Goal: Task Accomplishment & Management: Complete application form

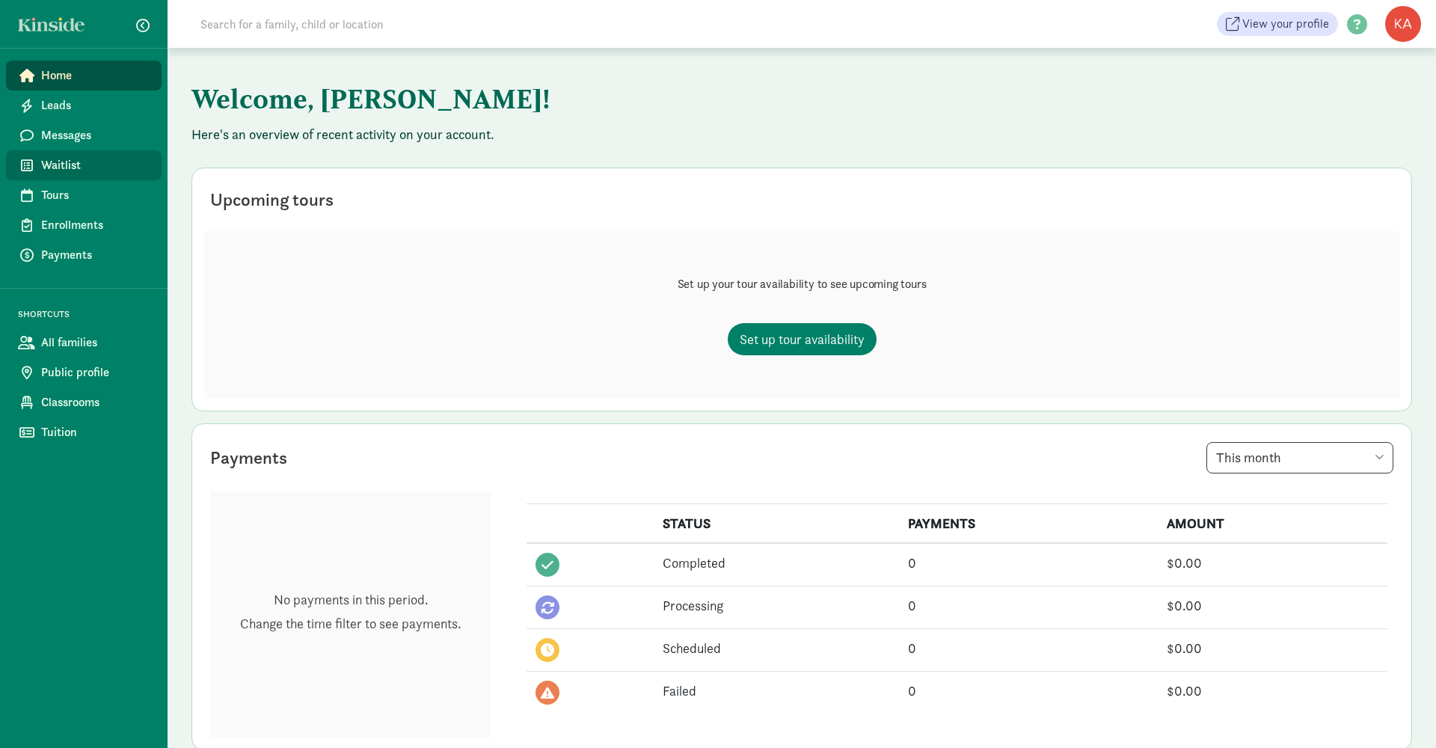
click at [67, 165] on span "Waitlist" at bounding box center [95, 165] width 108 height 18
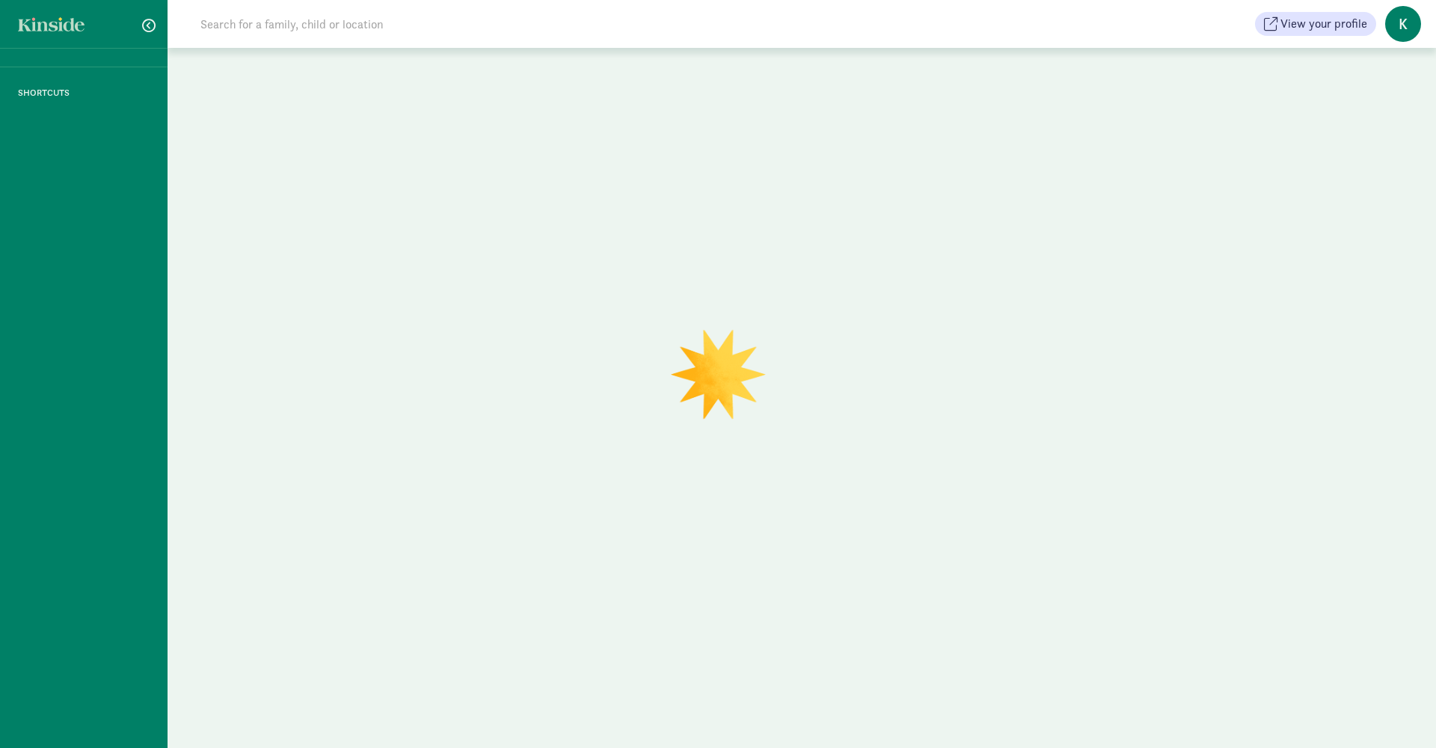
click at [357, 23] on input at bounding box center [400, 24] width 419 height 30
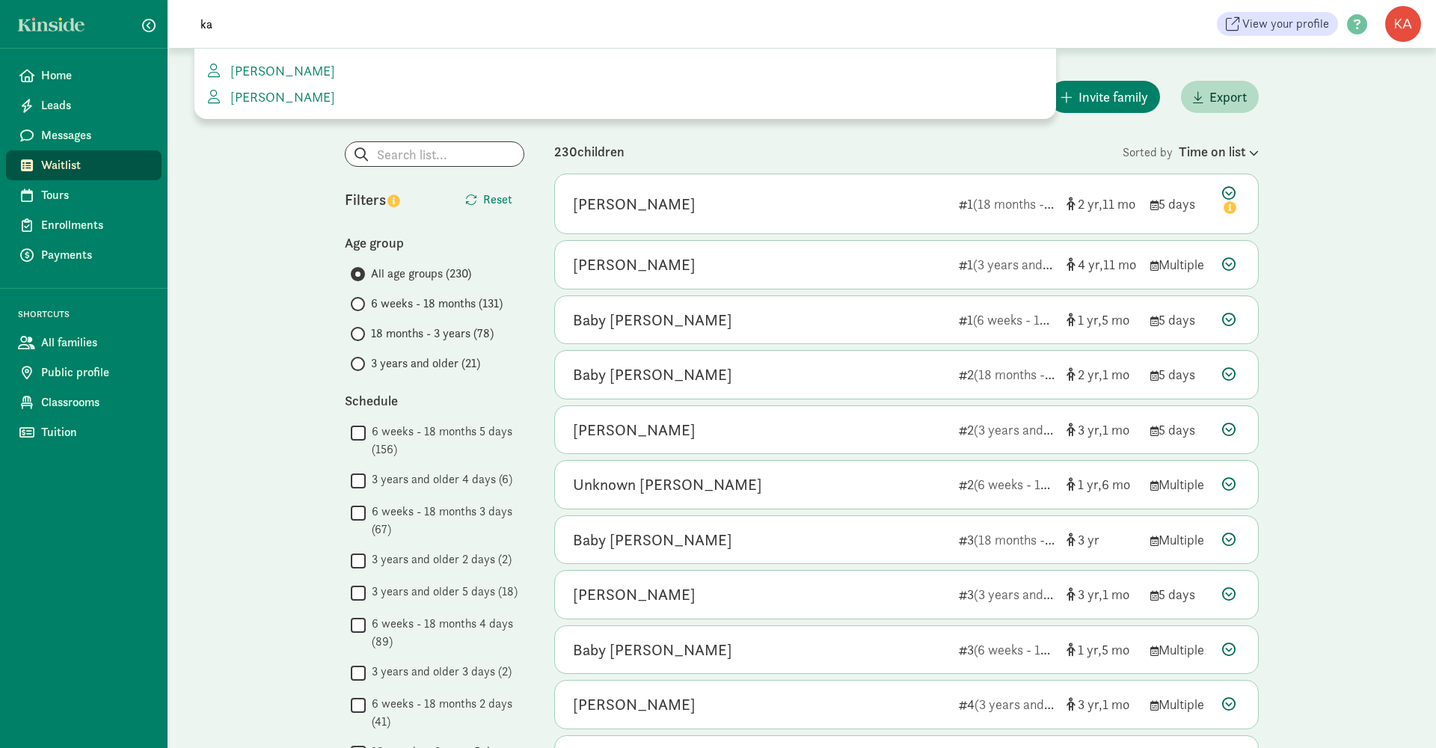
type input "k"
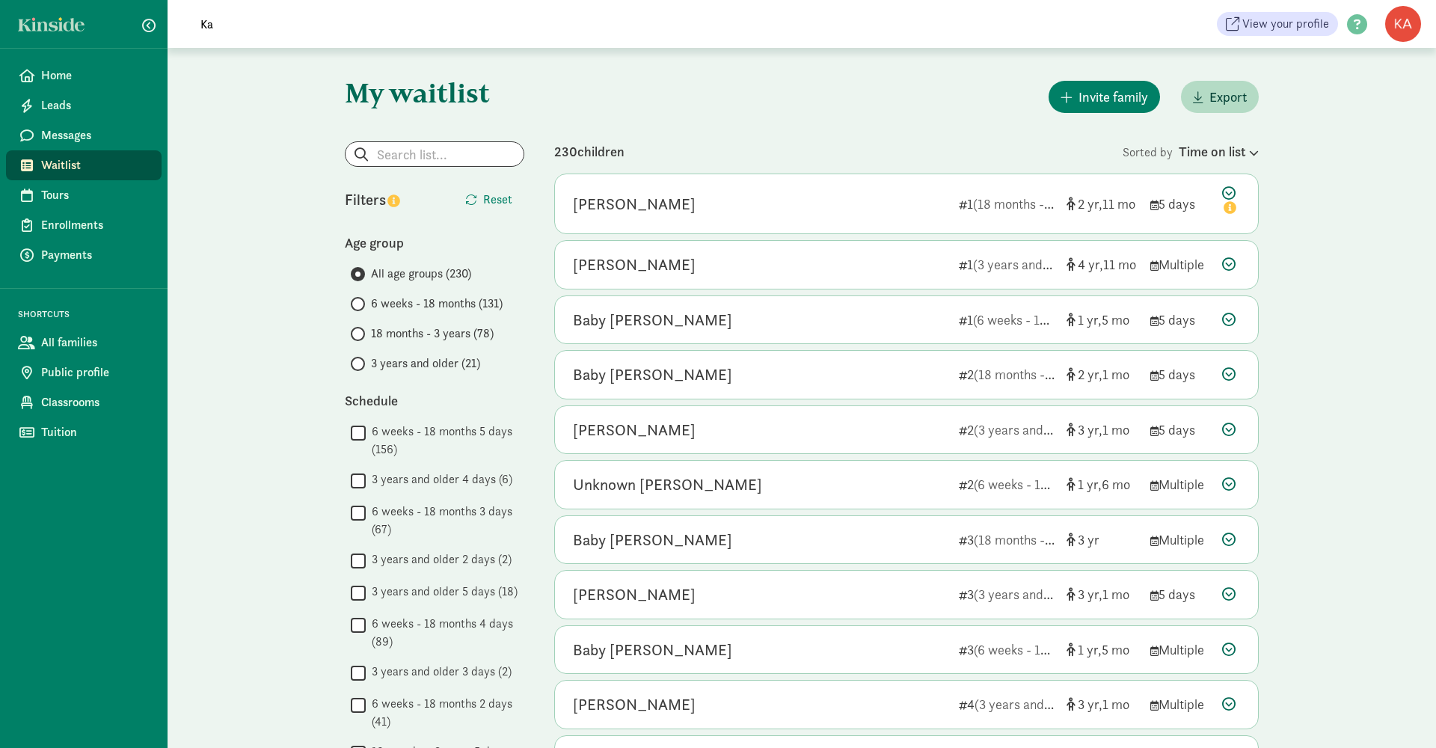
type input "K"
click at [1113, 94] on span "Invite family" at bounding box center [1113, 97] width 70 height 20
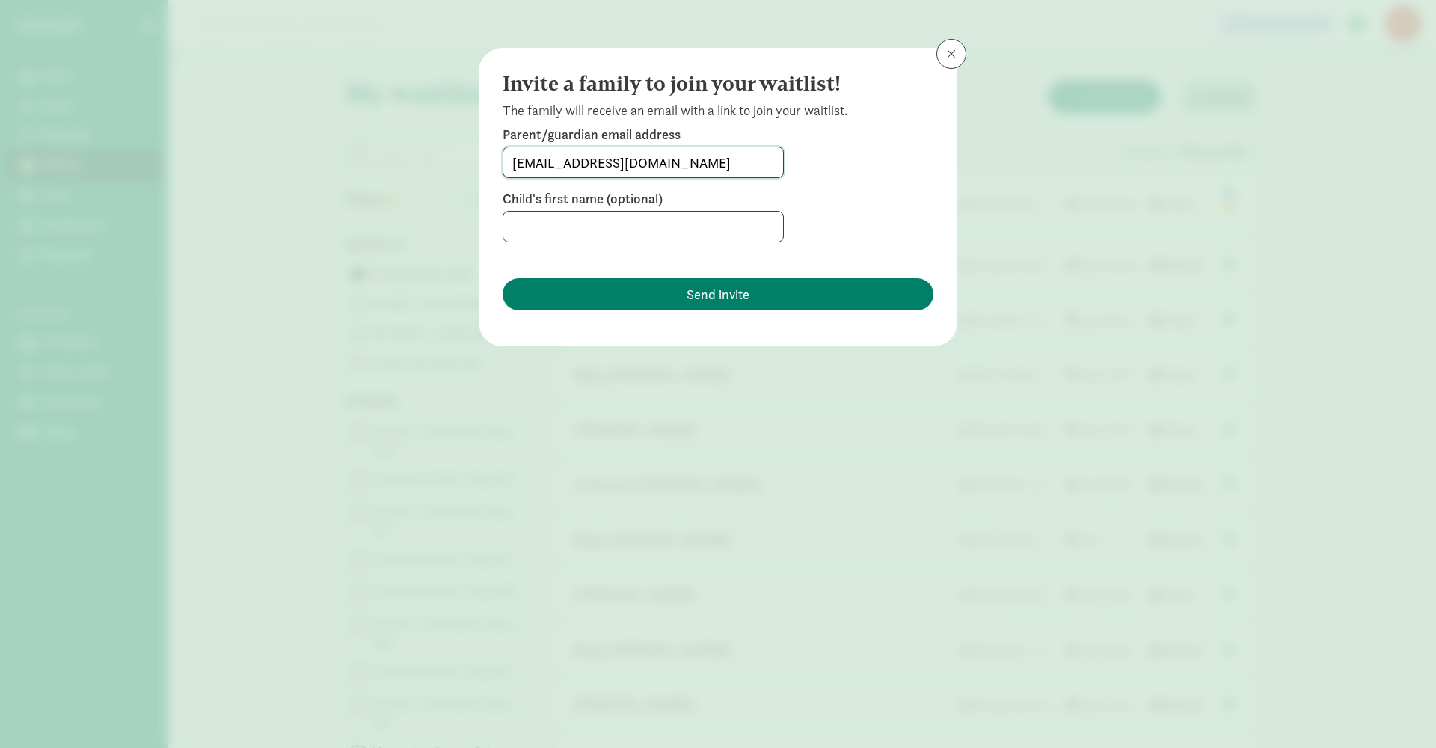
type input "kstro08@gmail.com"
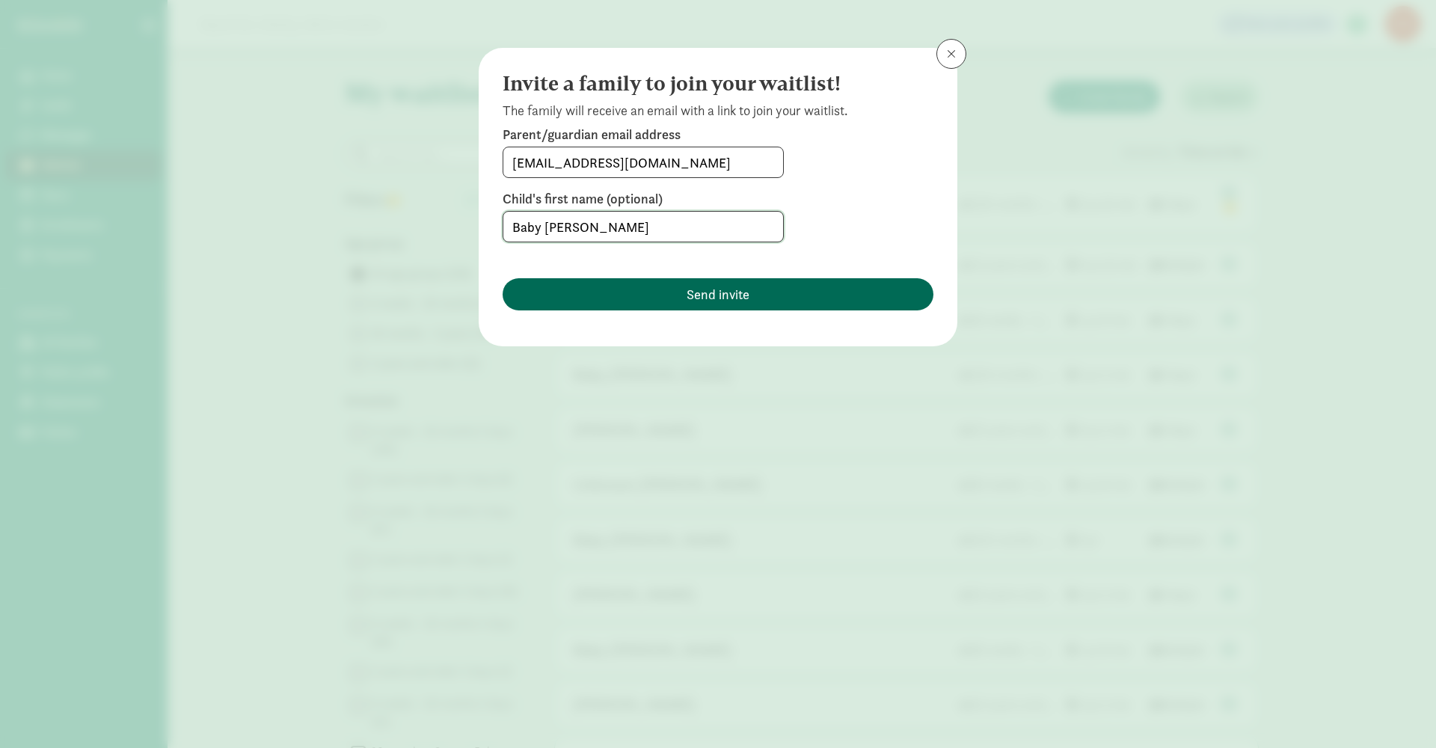
type input "Baby Filley"
click at [681, 298] on span "Send invite" at bounding box center [717, 294] width 407 height 20
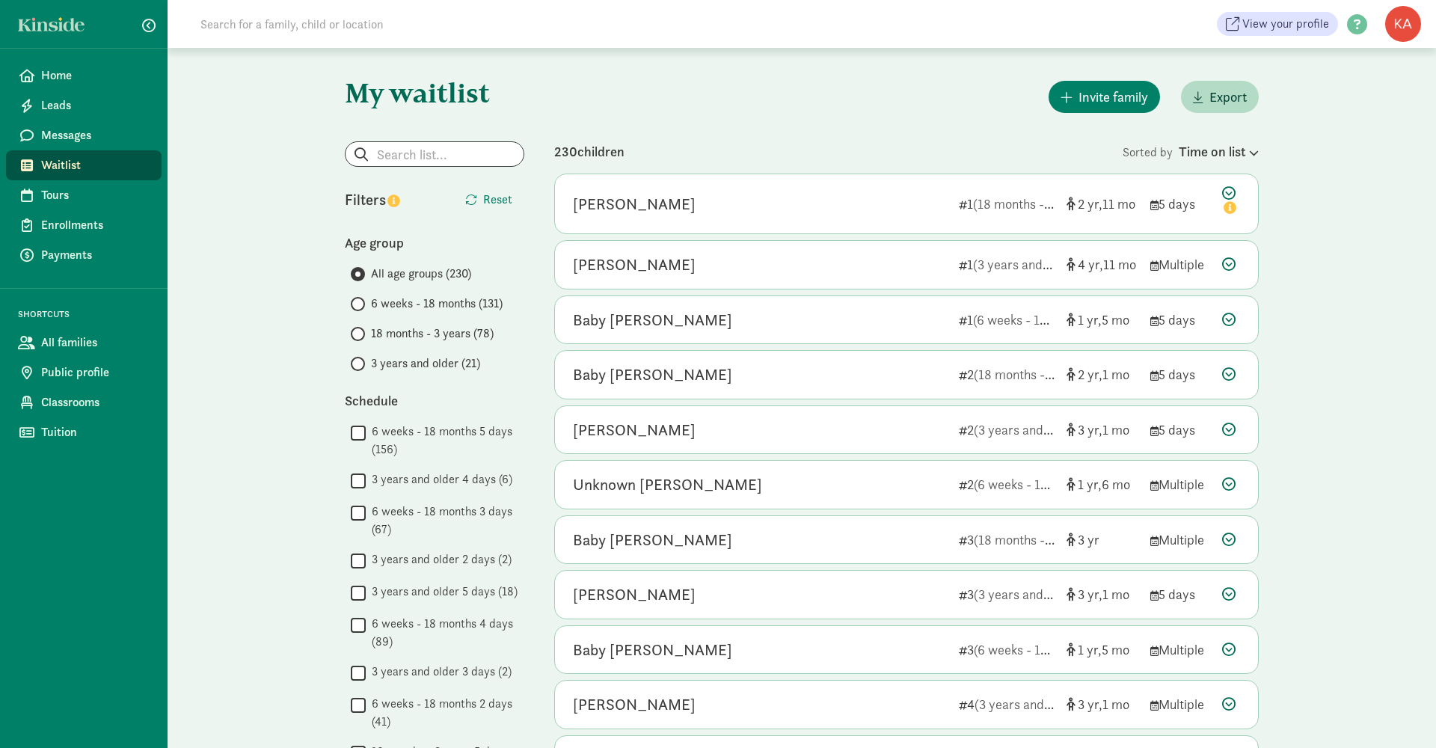
click at [258, 262] on div "My waitlist Invite family Export Show filters Filters Reset Age group All age g…" at bounding box center [801, 746] width 1268 height 1397
click at [55, 65] on link "Home" at bounding box center [84, 76] width 156 height 30
